Goal: Check status: Check status

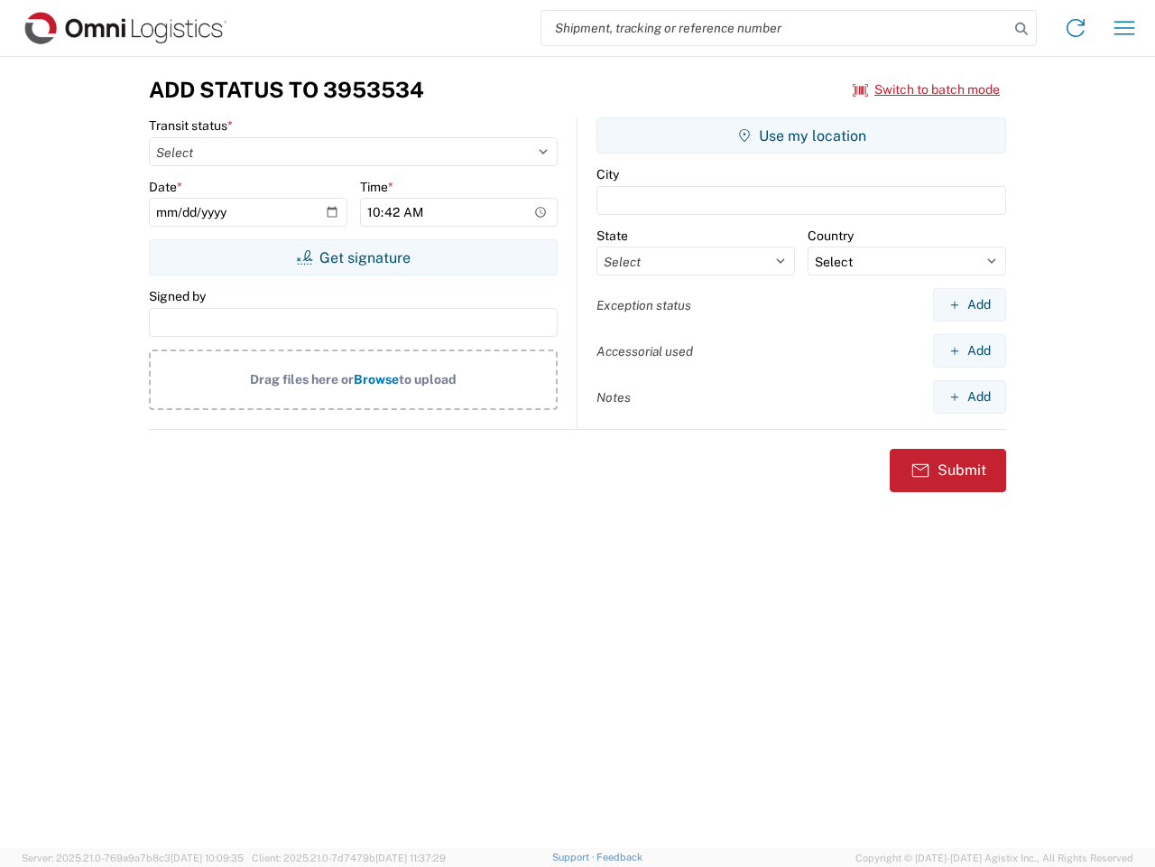
click at [775, 28] on input "search" at bounding box center [776, 28] width 468 height 34
click at [1022, 29] on icon at bounding box center [1021, 28] width 25 height 25
click at [1076, 28] on icon at bounding box center [1076, 28] width 29 height 29
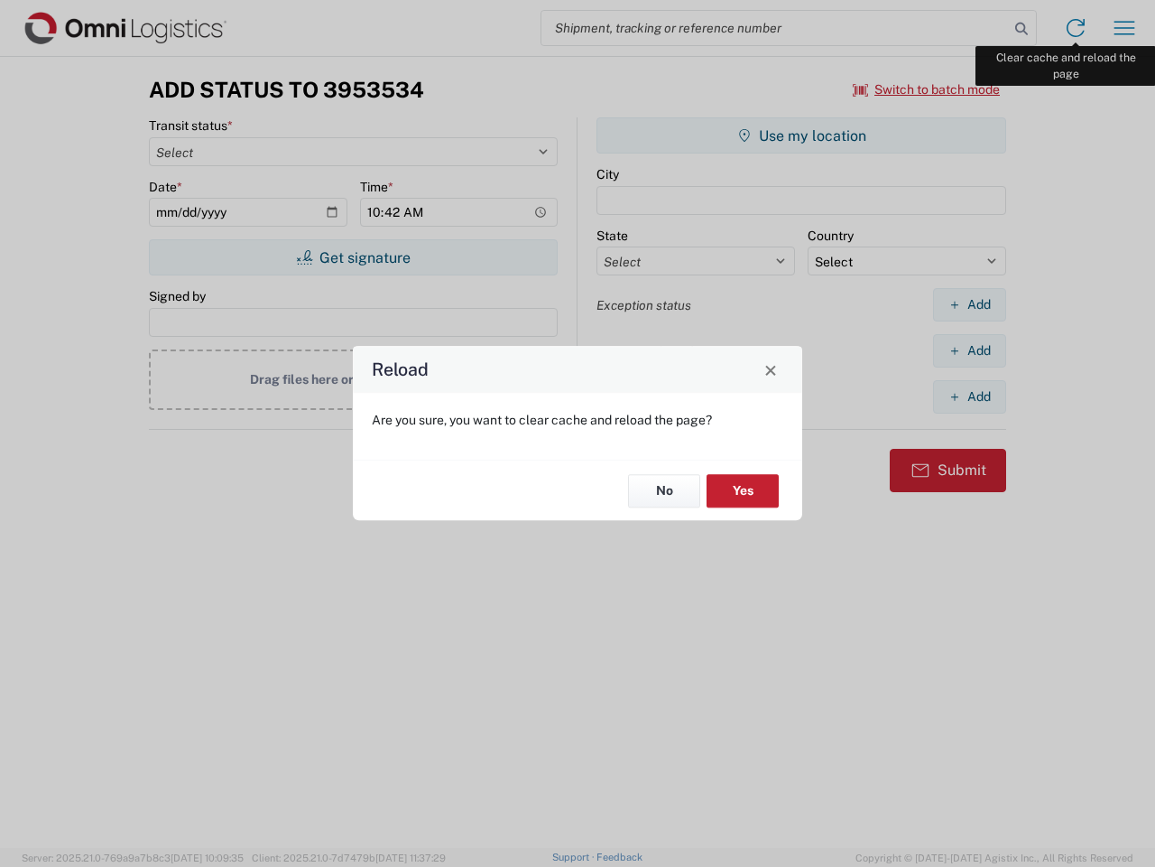
click at [1125, 28] on div "Reload Are you sure, you want to clear cache and reload the page? No Yes" at bounding box center [577, 433] width 1155 height 867
click at [927, 89] on div "Reload Are you sure, you want to clear cache and reload the page? No Yes" at bounding box center [577, 433] width 1155 height 867
click at [353, 257] on div "Reload Are you sure, you want to clear cache and reload the page? No Yes" at bounding box center [577, 433] width 1155 height 867
click at [802, 135] on div "Reload Are you sure, you want to clear cache and reload the page? No Yes" at bounding box center [577, 433] width 1155 height 867
click at [969, 304] on div "Reload Are you sure, you want to clear cache and reload the page? No Yes" at bounding box center [577, 433] width 1155 height 867
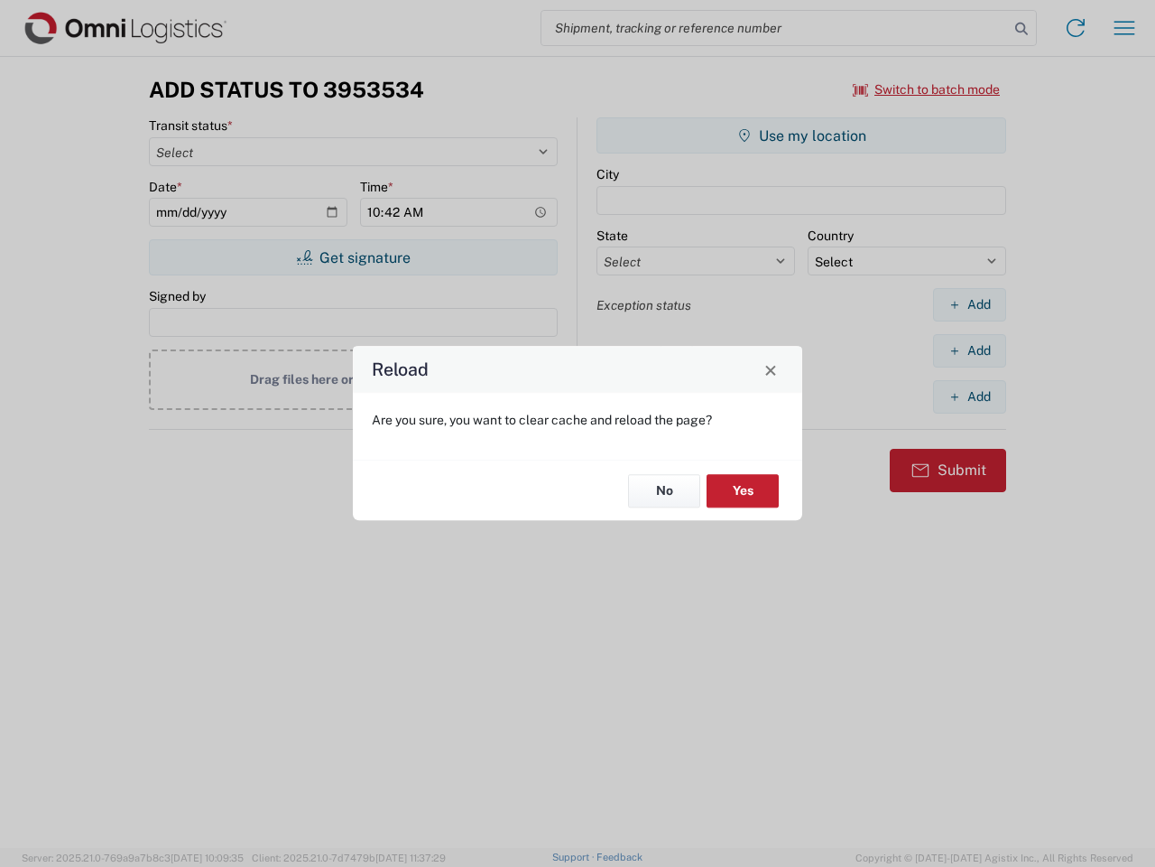
click at [969, 350] on div "Reload Are you sure, you want to clear cache and reload the page? No Yes" at bounding box center [577, 433] width 1155 height 867
click at [969, 396] on div "Reload Are you sure, you want to clear cache and reload the page? No Yes" at bounding box center [577, 433] width 1155 height 867
